Goal: Task Accomplishment & Management: Manage account settings

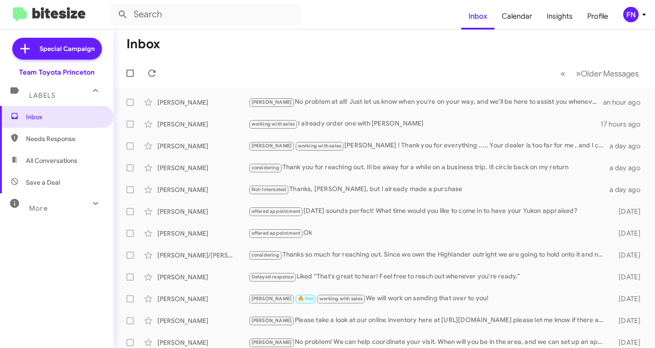
click at [35, 169] on span "All Conversations" at bounding box center [57, 161] width 114 height 22
type input "in:all-conversations"
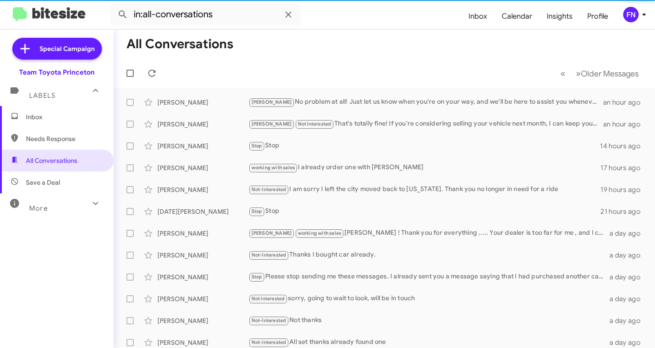
click at [633, 15] on div "FN" at bounding box center [631, 14] width 15 height 15
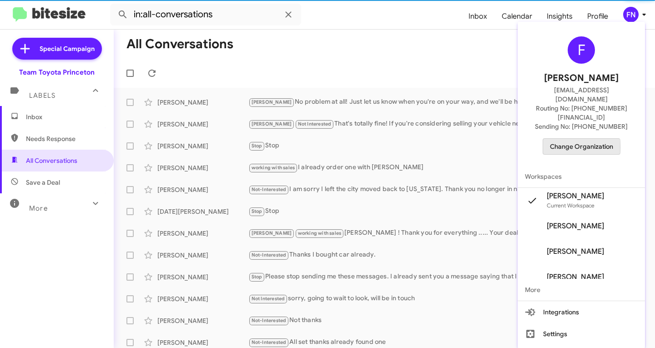
click at [566, 139] on span "Change Organization" at bounding box center [581, 146] width 63 height 15
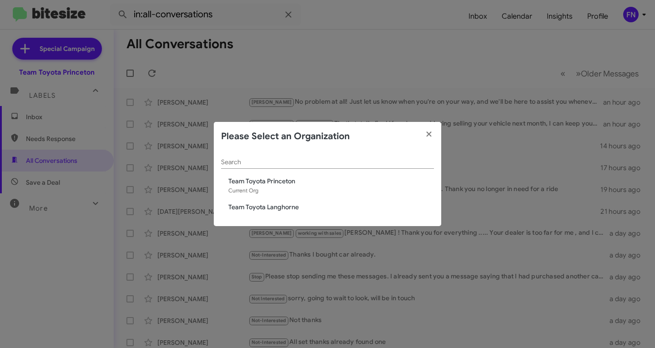
click at [278, 201] on div "Search Team Toyota Princeton Current Org Team Toyota Langhorne" at bounding box center [328, 189] width 228 height 76
click at [277, 206] on span "Team Toyota Langhorne" at bounding box center [331, 207] width 206 height 9
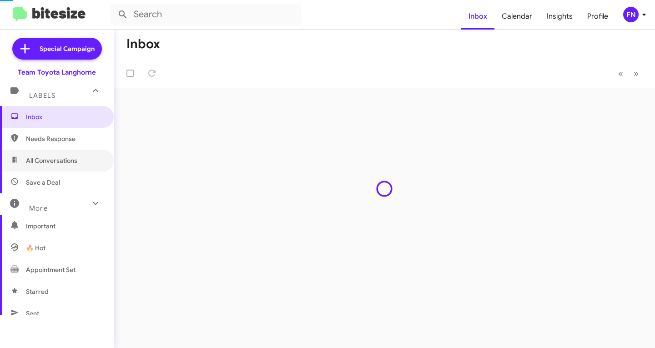
click at [22, 165] on span "All Conversations" at bounding box center [57, 161] width 114 height 22
type input "in:all-conversations"
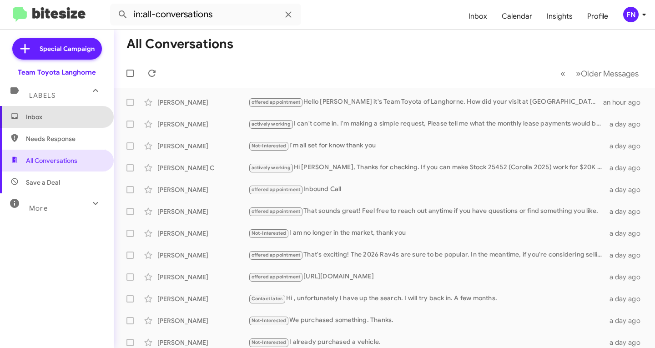
click at [62, 126] on span "Inbox" at bounding box center [57, 117] width 114 height 22
